Goal: Find specific page/section: Find specific page/section

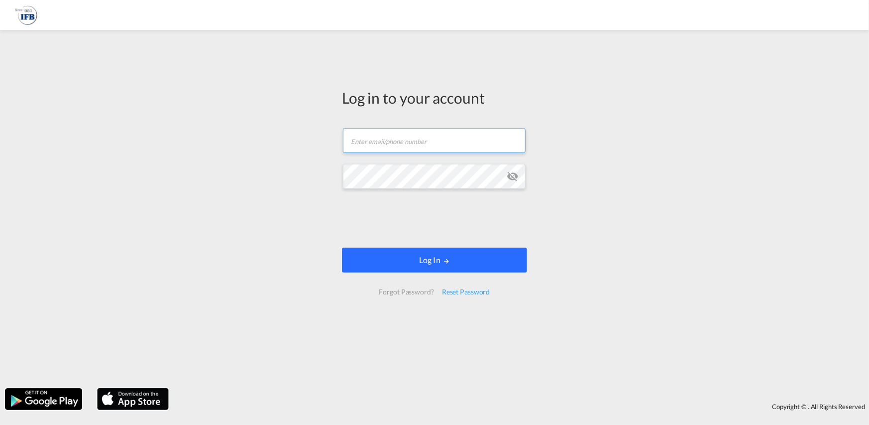
type input "[PERSON_NAME][EMAIL_ADDRESS][PERSON_NAME][DOMAIN_NAME]"
click at [463, 250] on button "Log In" at bounding box center [434, 259] width 185 height 25
